Goal: Task Accomplishment & Management: Complete application form

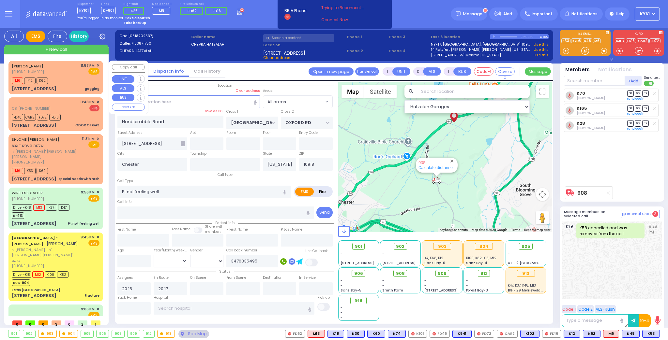
select select
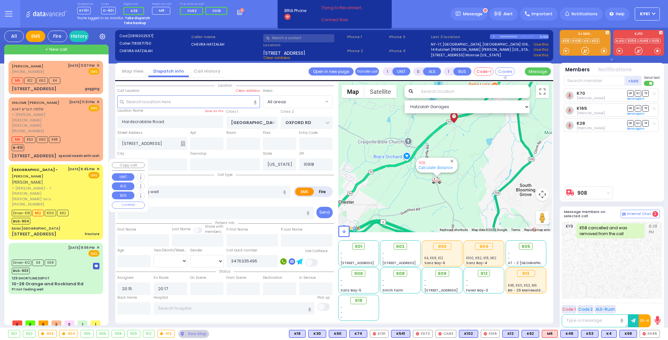
click at [79, 208] on div "Driver-K18 M12 K100 K82 BUS-904" at bounding box center [56, 216] width 88 height 16
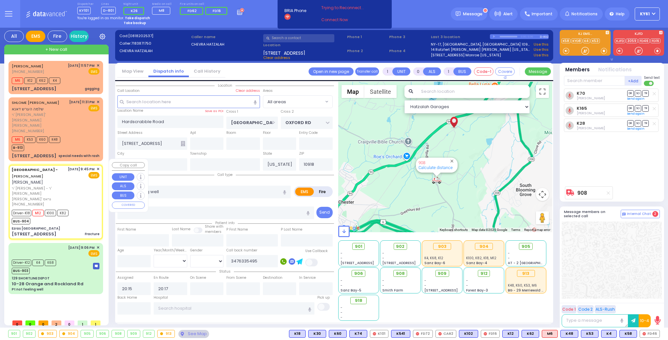
type input "6"
select select
type input "Fracture"
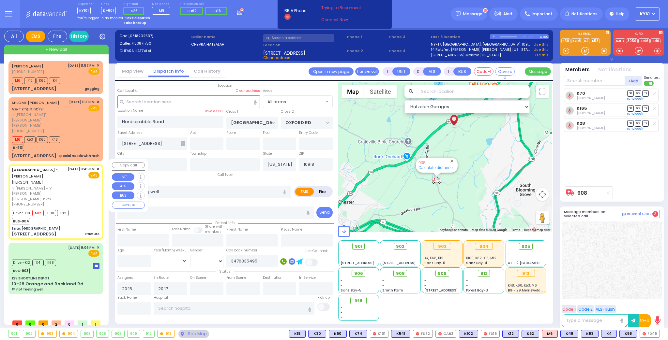
radio input "true"
type input "SHIMON"
type input "WOLNER"
type input "[PERSON_NAME]"
type input "Wollner"
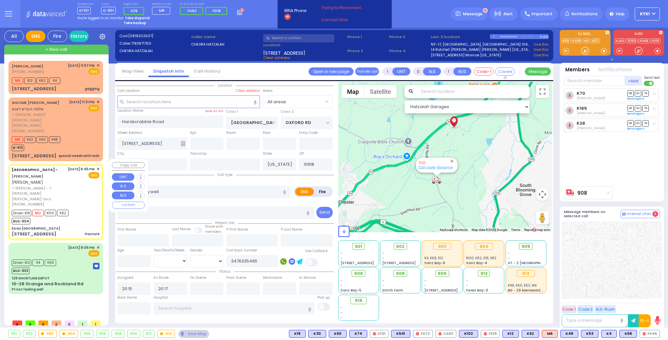
type input "8"
select select "Year"
select select "[DEMOGRAPHIC_DATA]"
type input "21:45"
type input "22:00"
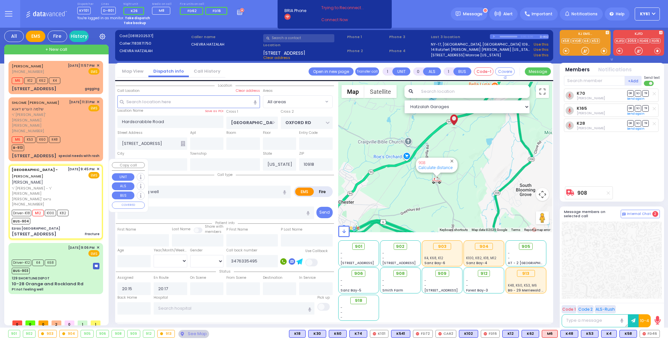
type input "22:03"
type input "22:20"
type input "23:06"
type input "23:35"
type input "[GEOGRAPHIC_DATA]-[GEOGRAPHIC_DATA]"
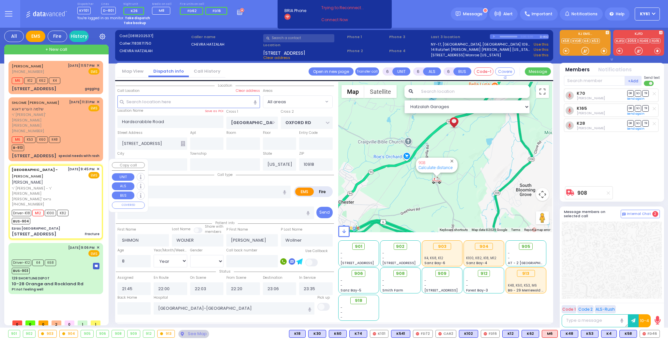
select select "Hatzalah Garages"
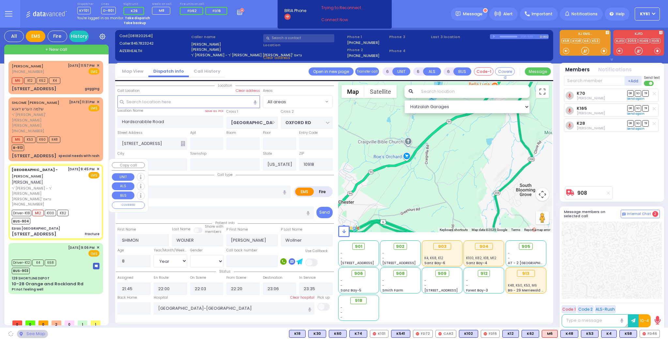
type input "Ezras [GEOGRAPHIC_DATA]"
type input "[PERSON_NAME] DR"
type input "CARTER LN"
type input "[STREET_ADDRESS]"
type input "[PERSON_NAME]"
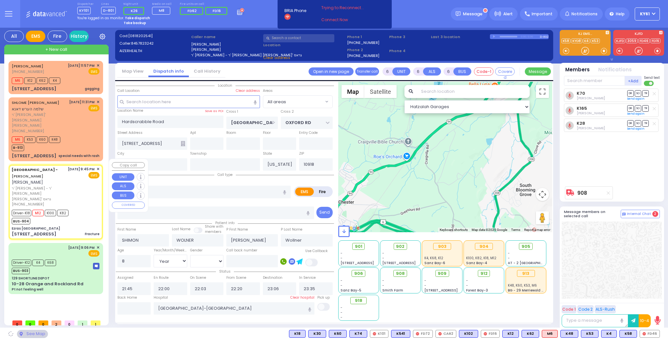
type input "10950"
select select "SECTION 2"
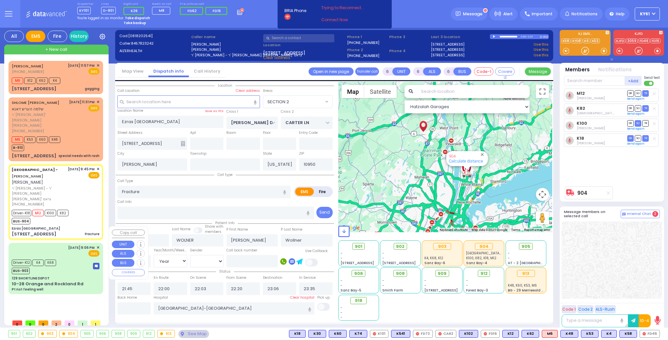
click at [75, 258] on div "Driver-K12 K4 K68 BUS-903" at bounding box center [56, 266] width 88 height 16
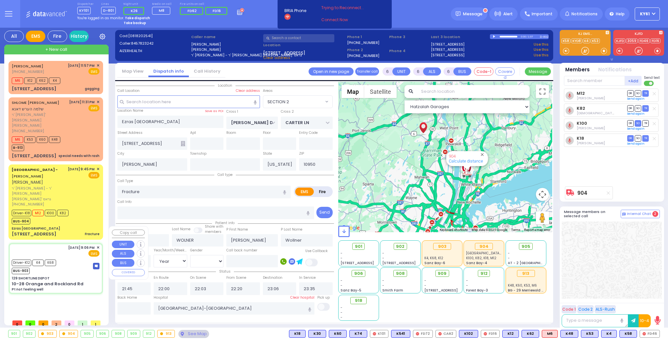
select select
type input "Pt not feeling well"
radio input "true"
type input "[PERSON_NAME]"
type input "Beck"
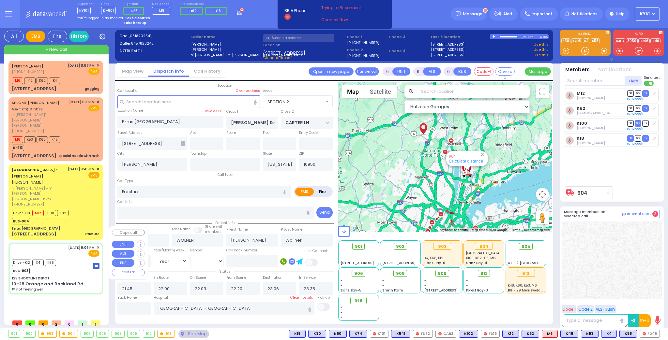
type input "79"
select select "Year"
select select "[DEMOGRAPHIC_DATA]"
type input "21:06"
type input "21:09"
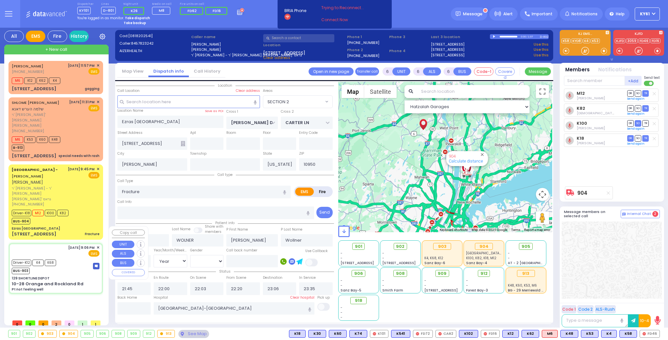
type input "21:15"
type input "21:36"
type input "22:25"
type input "Northwell Health [GEOGRAPHIC_DATA]"
select select "Hatzalah Garages"
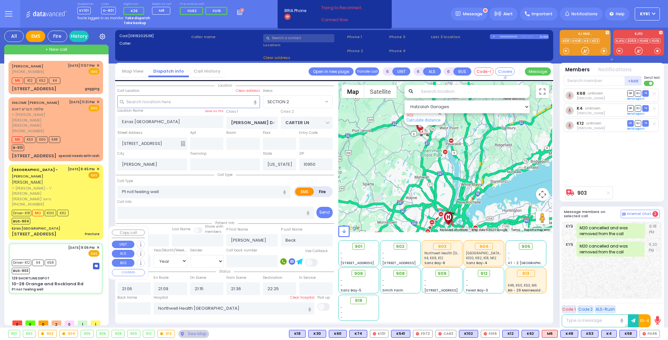
type input "129 SHORTLINE DEPOT"
type input "10-28 Orange and Rockland Rd"
type input "Monroe"
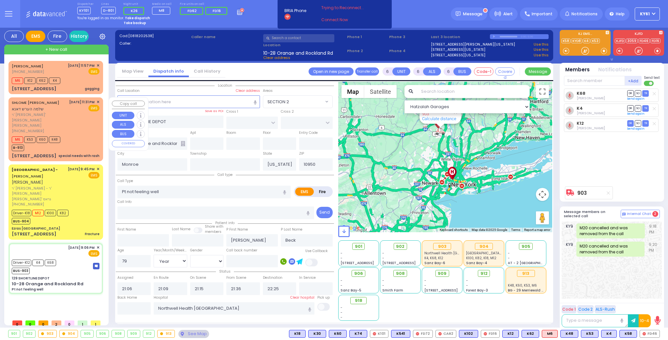
click at [87, 128] on div "SHLOME [PERSON_NAME] [PERSON_NAME] דאנא ר' [PERSON_NAME]' [PERSON_NAME] [PERSON…" at bounding box center [56, 129] width 92 height 62
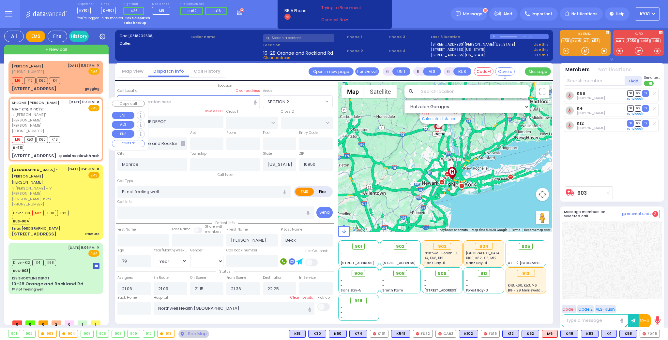
type input "2"
type input "1"
select select
type input "special needs with rash"
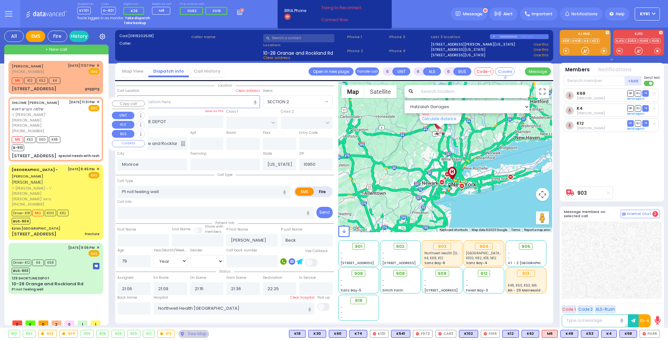
radio input "true"
type input "SHLOME HERSH"
type input "[PERSON_NAME]"
type input "7"
select select "Year"
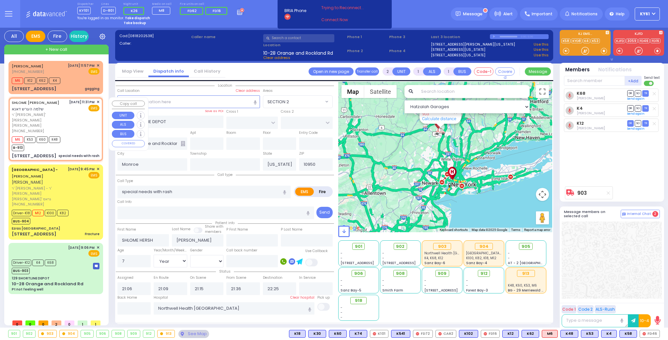
select select "[DEMOGRAPHIC_DATA]"
type input "23:31"
type input "23:37"
type input "MANGIN RD"
type input "HAWTHORNE DR"
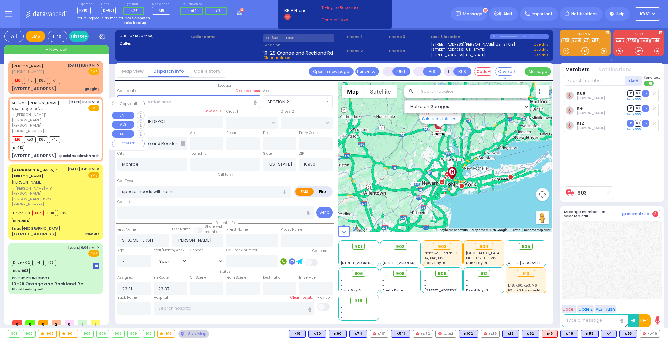
type input "[STREET_ADDRESS]"
select select "Hatzalah Garages"
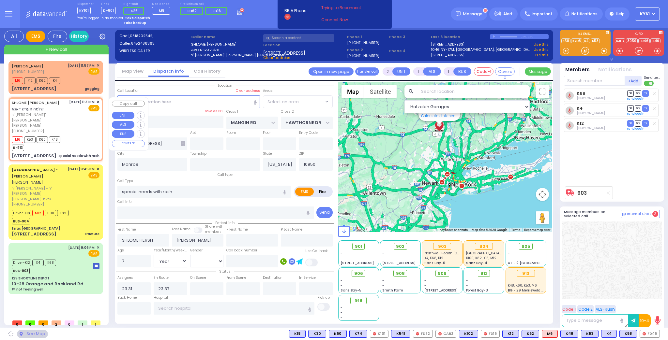
select select "[GEOGRAPHIC_DATA]"
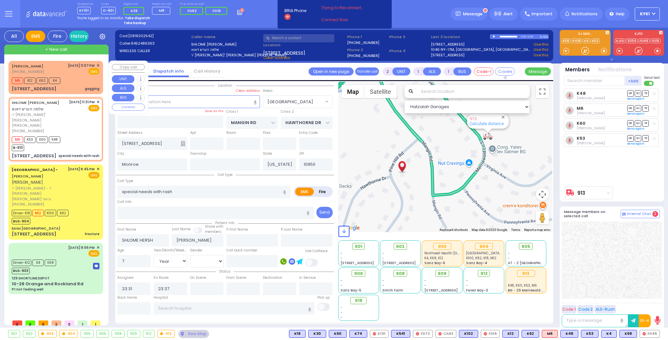
click at [73, 83] on div "M6 K12 K62 K4" at bounding box center [56, 80] width 88 height 8
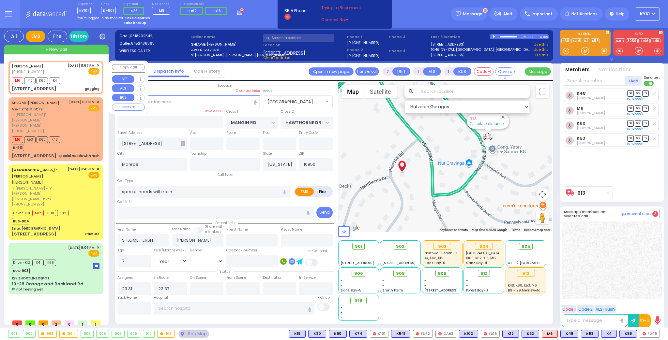
select select
type input "gagging"
radio input "true"
type input "MOSHE"
type input "MECHLOWITZ"
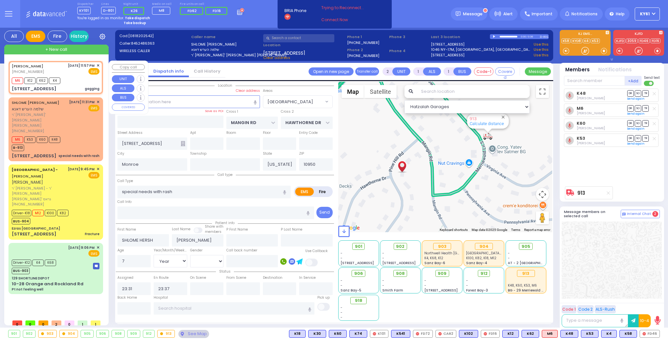
select select "Month"
select select
type input "23:57"
type input "23:58"
select select "Hatzalah Garages"
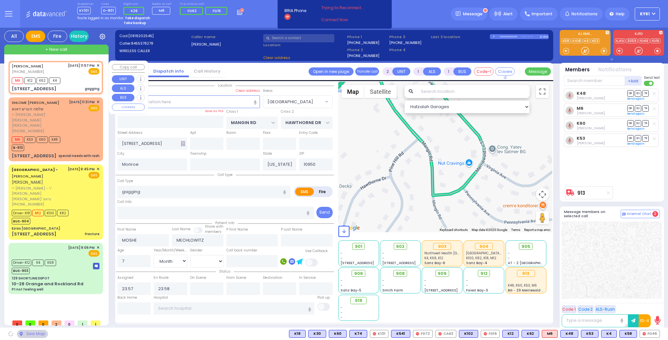
type input "[PERSON_NAME] DR"
type input "HAMASPIK WAY"
type input "[STREET_ADDRESS]"
type input "001"
type input "[PERSON_NAME]"
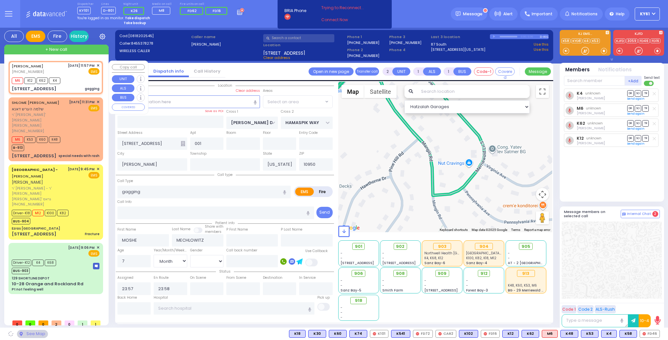
select select "SECTION 4"
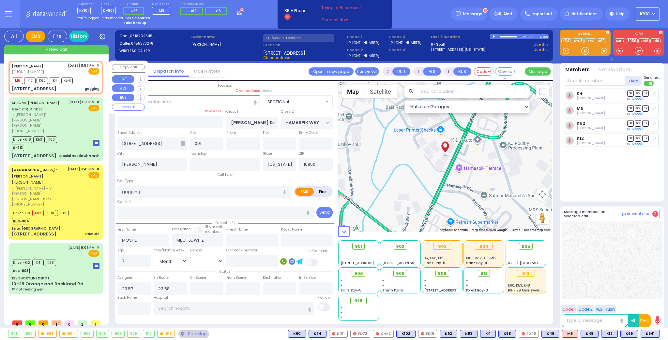
select select
radio input "true"
select select "Month"
select select "Hatzalah Garages"
select select "SECTION 4"
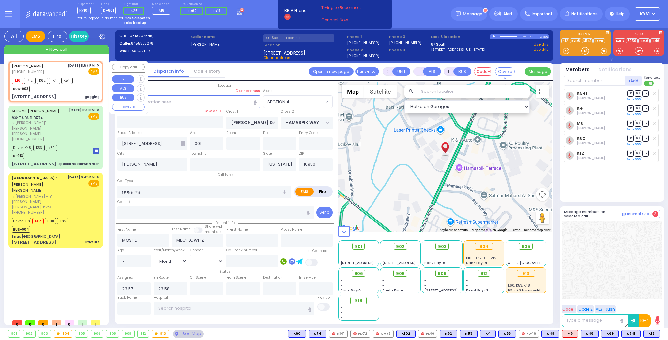
select select
radio input "true"
select select "Month"
select select "Hatzalah Garages"
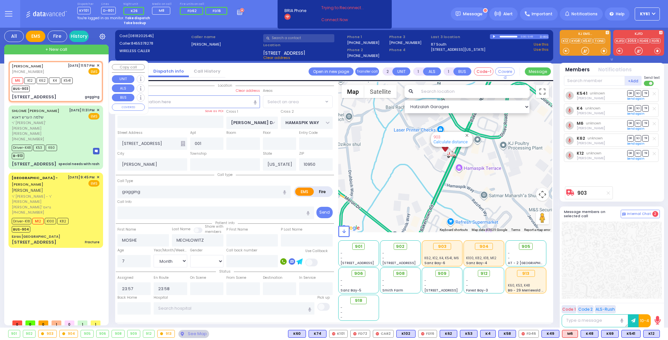
select select "SECTION 4"
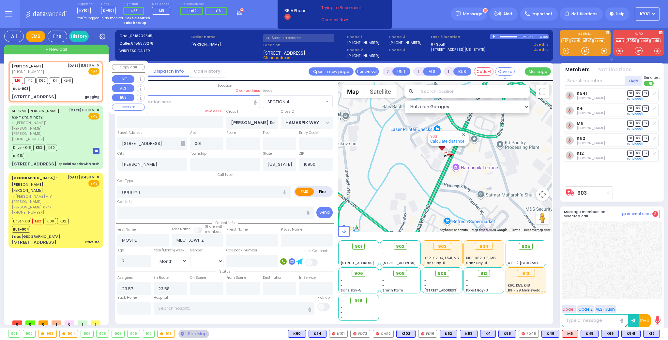
select select
radio input "true"
select select "Month"
select select "Hatzalah Garages"
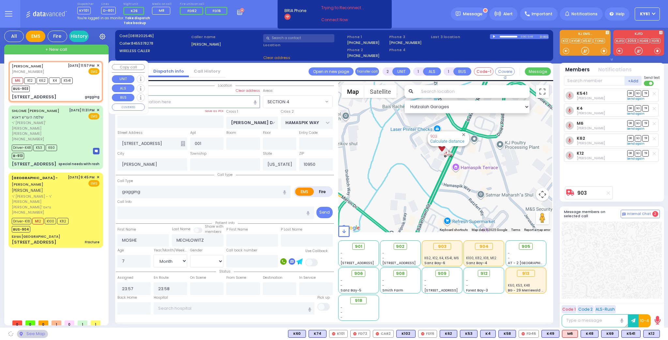
select select "SECTION 4"
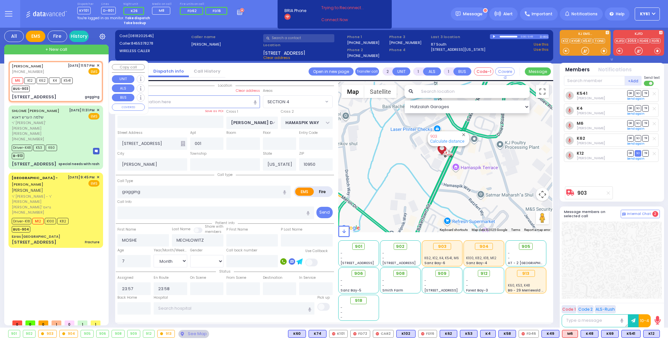
select select
radio input "true"
select select "Month"
select select "Hatzalah Garages"
select select "SECTION 4"
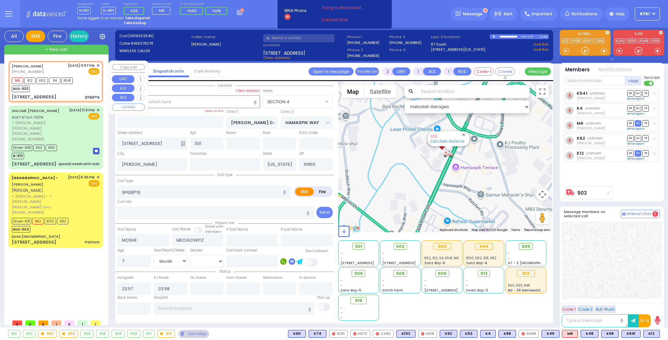
select select
radio input "true"
select select "Month"
select select "Hatzalah Garages"
select select "SECTION 4"
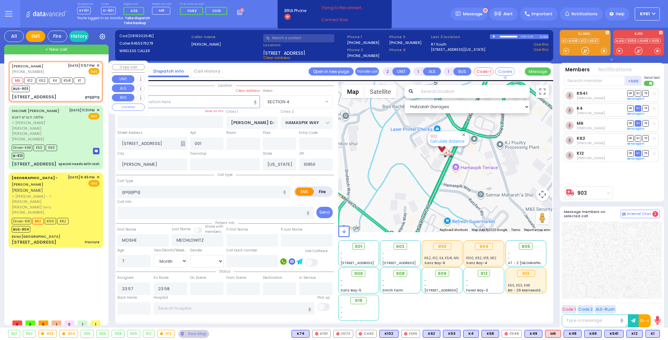
select select
radio input "true"
select select "Month"
select select "Hatzalah Garages"
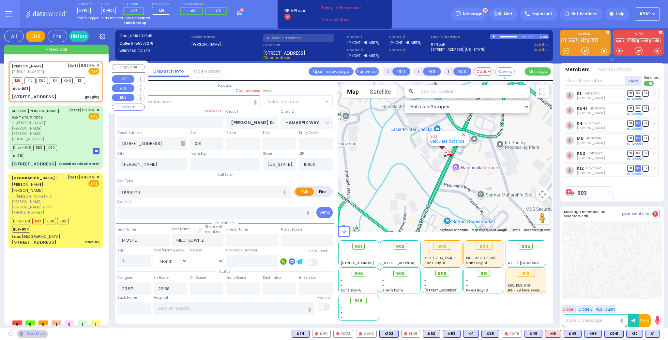
select select "SECTION 4"
